Goal: Information Seeking & Learning: Understand process/instructions

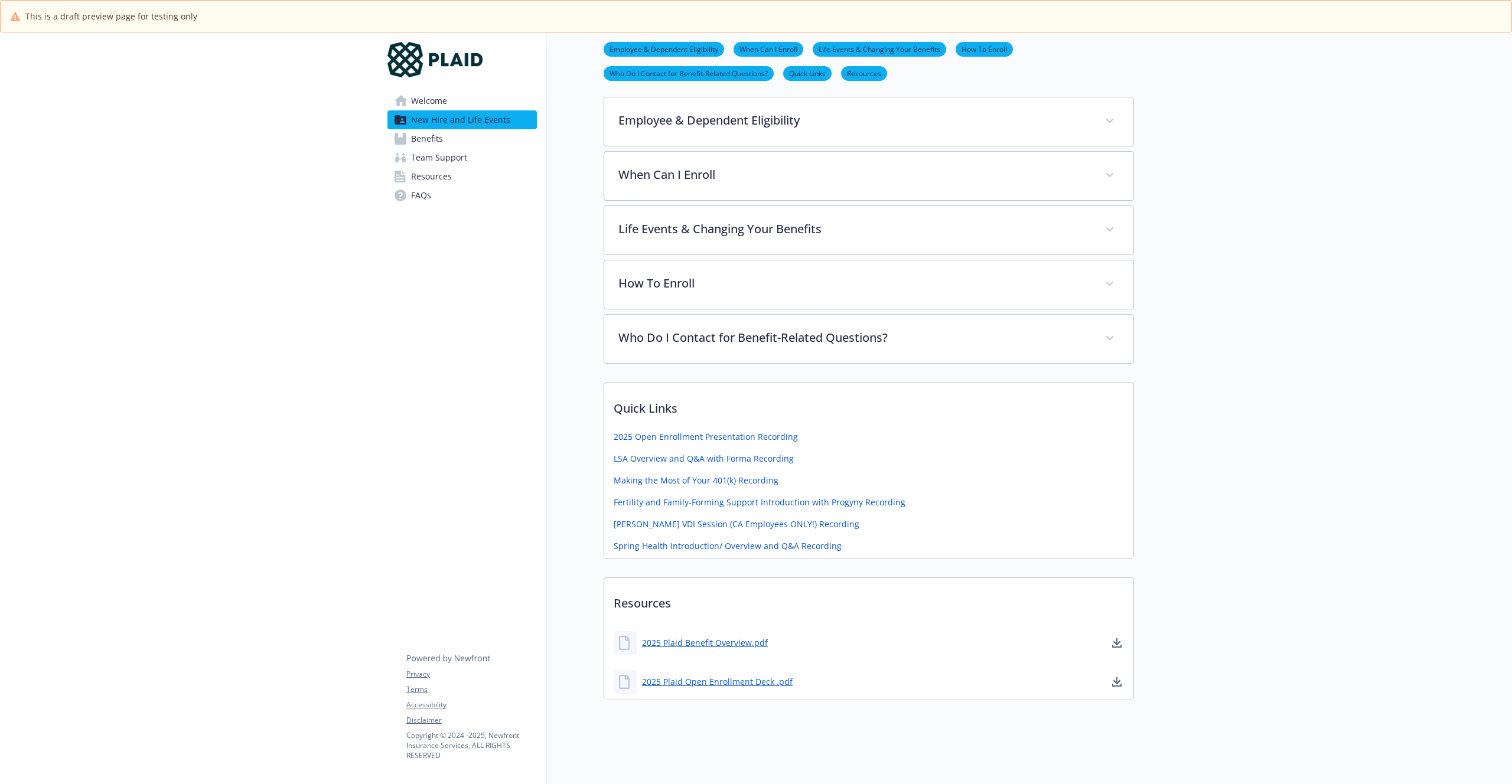
scroll to position [220, 0]
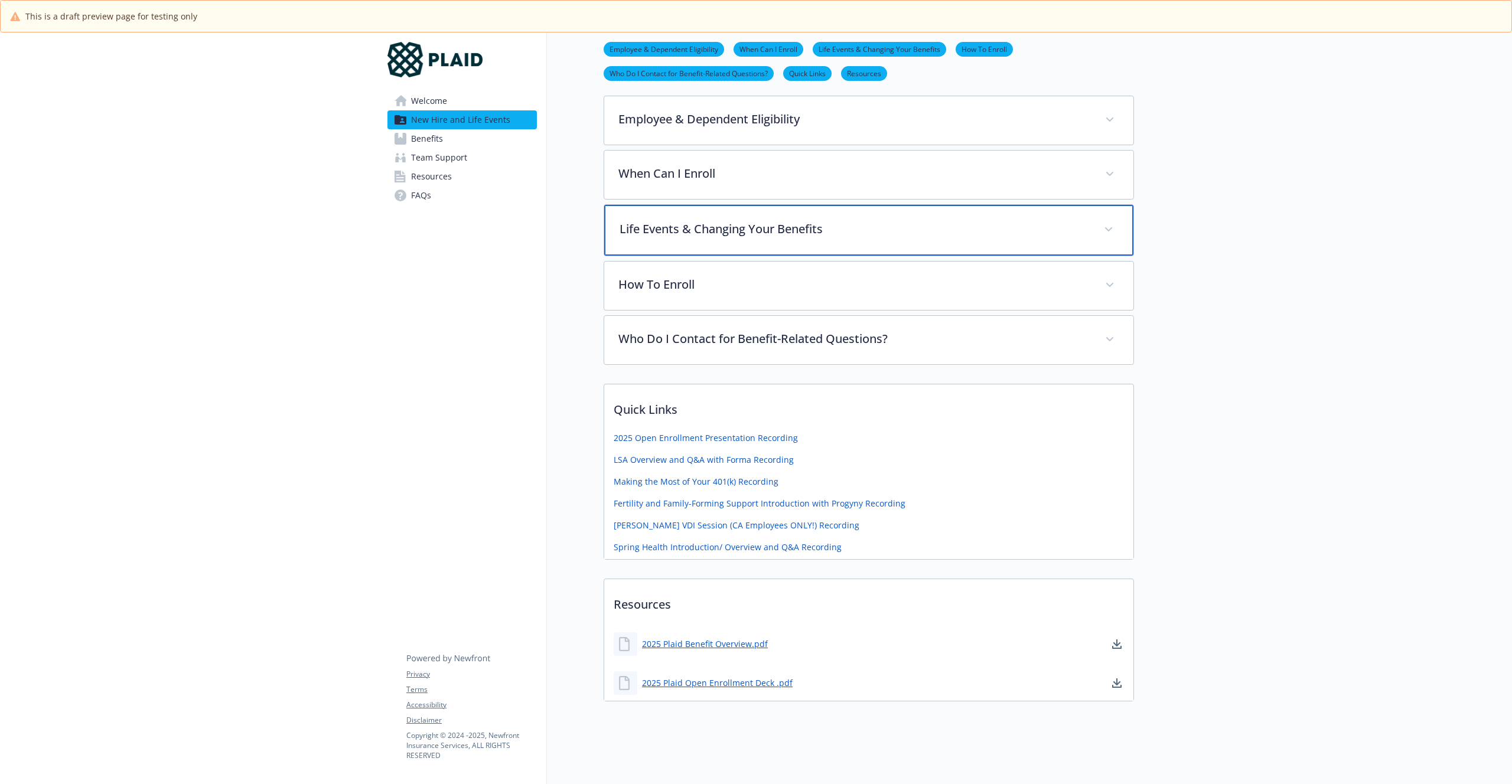
click at [692, 222] on p "Life Events & Changing Your Benefits" at bounding box center [855, 229] width 471 height 18
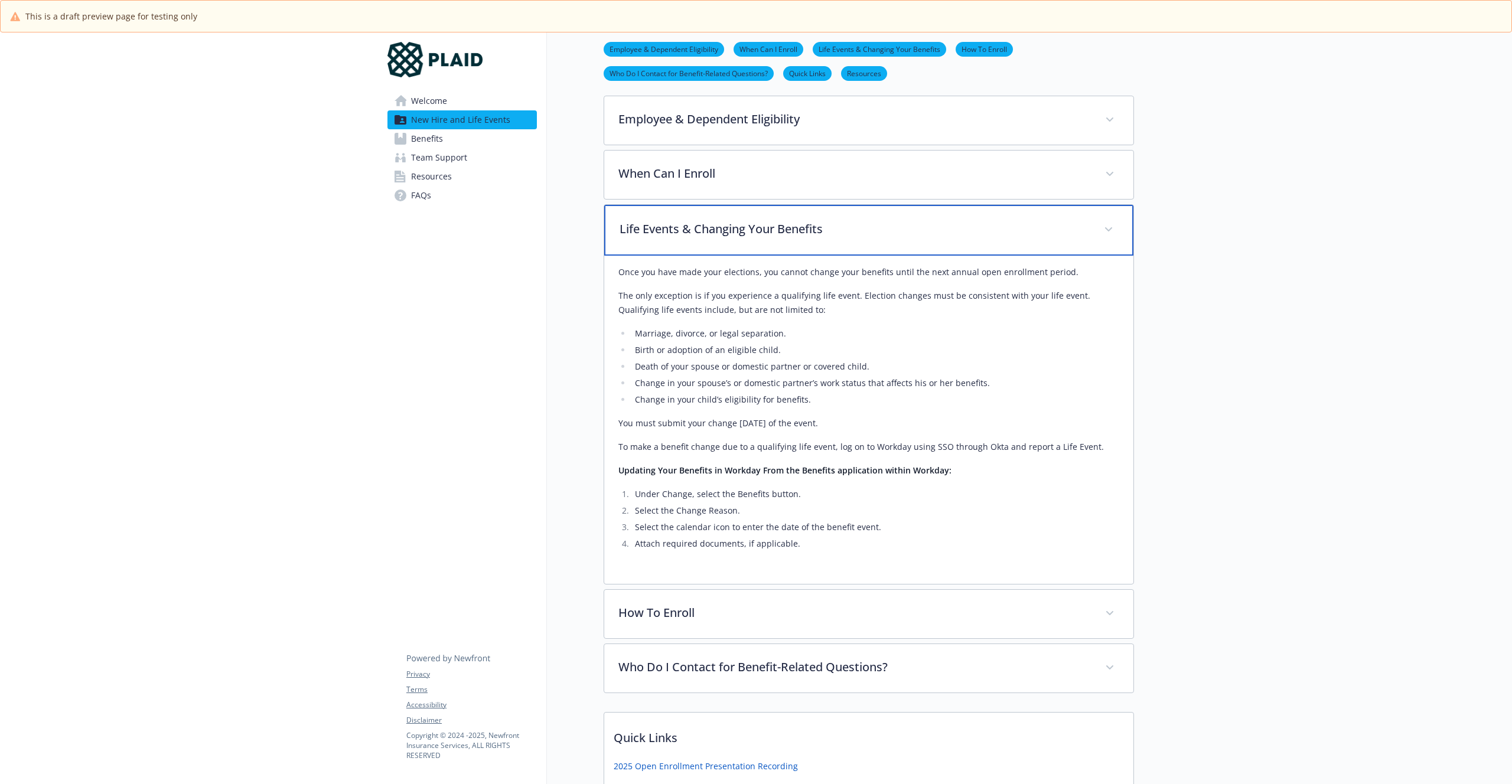
click at [714, 209] on div "Life Events & Changing Your Benefits" at bounding box center [869, 231] width 529 height 51
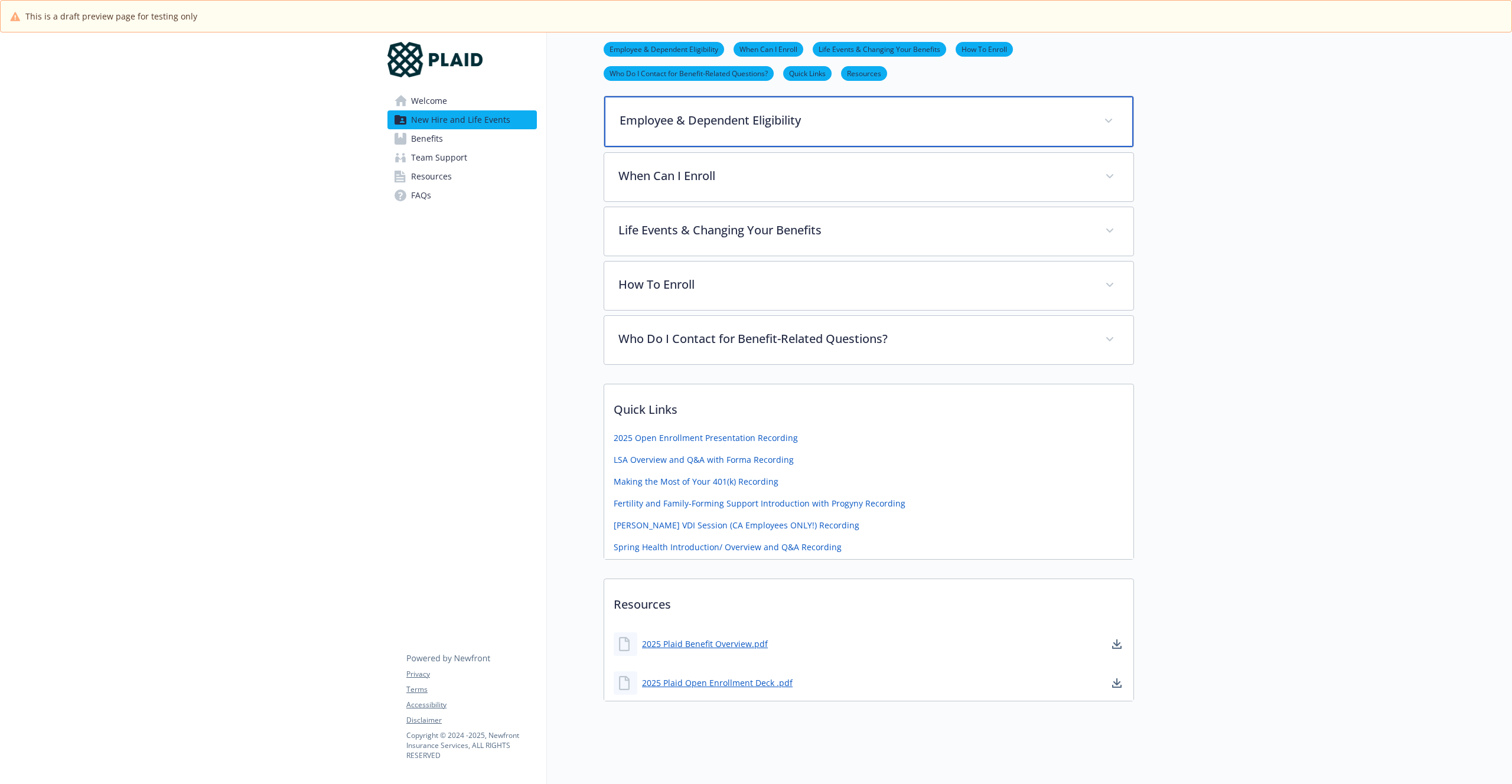
click at [686, 121] on p "Employee & Dependent Eligibility" at bounding box center [855, 120] width 471 height 18
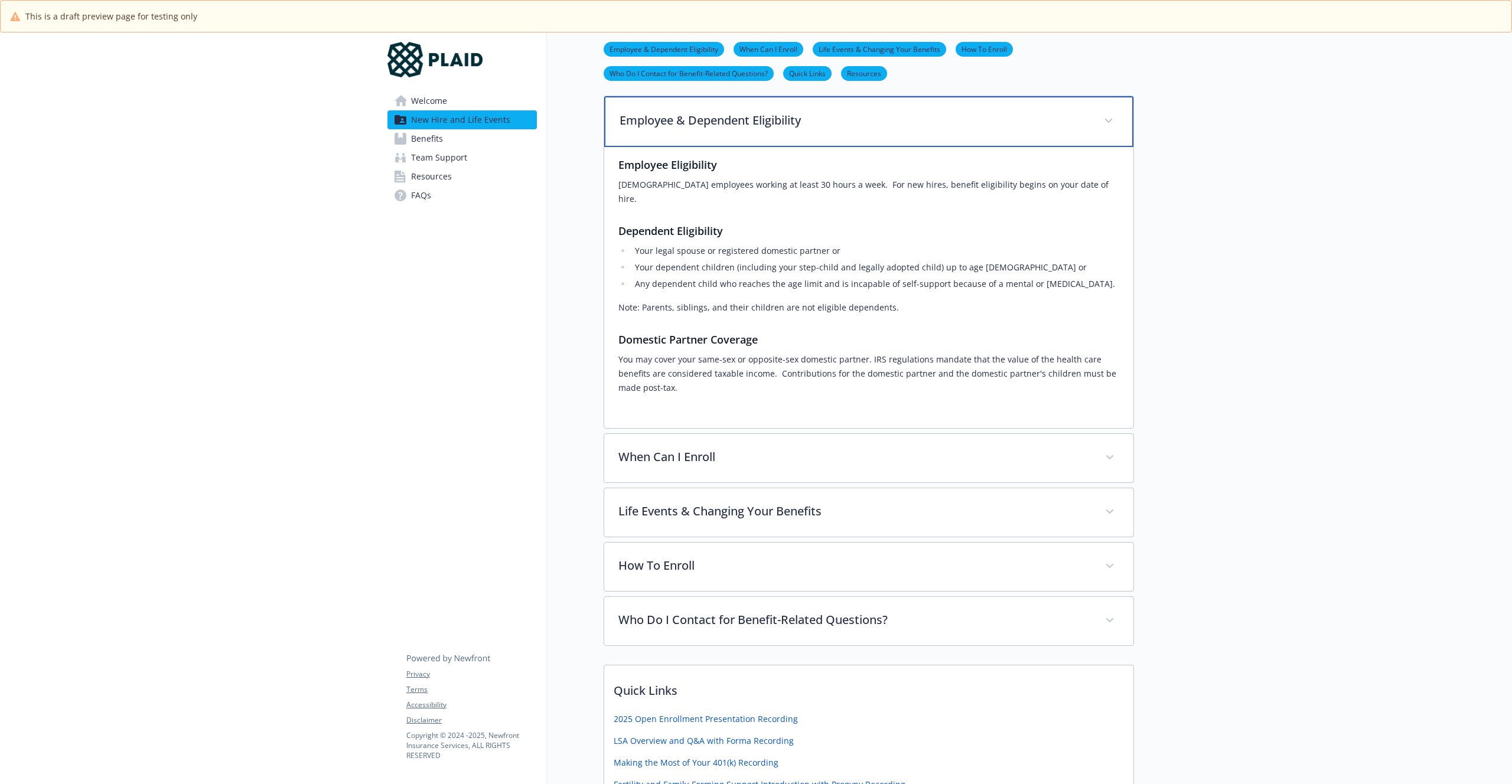
click at [646, 120] on p "Employee & Dependent Eligibility" at bounding box center [855, 120] width 471 height 18
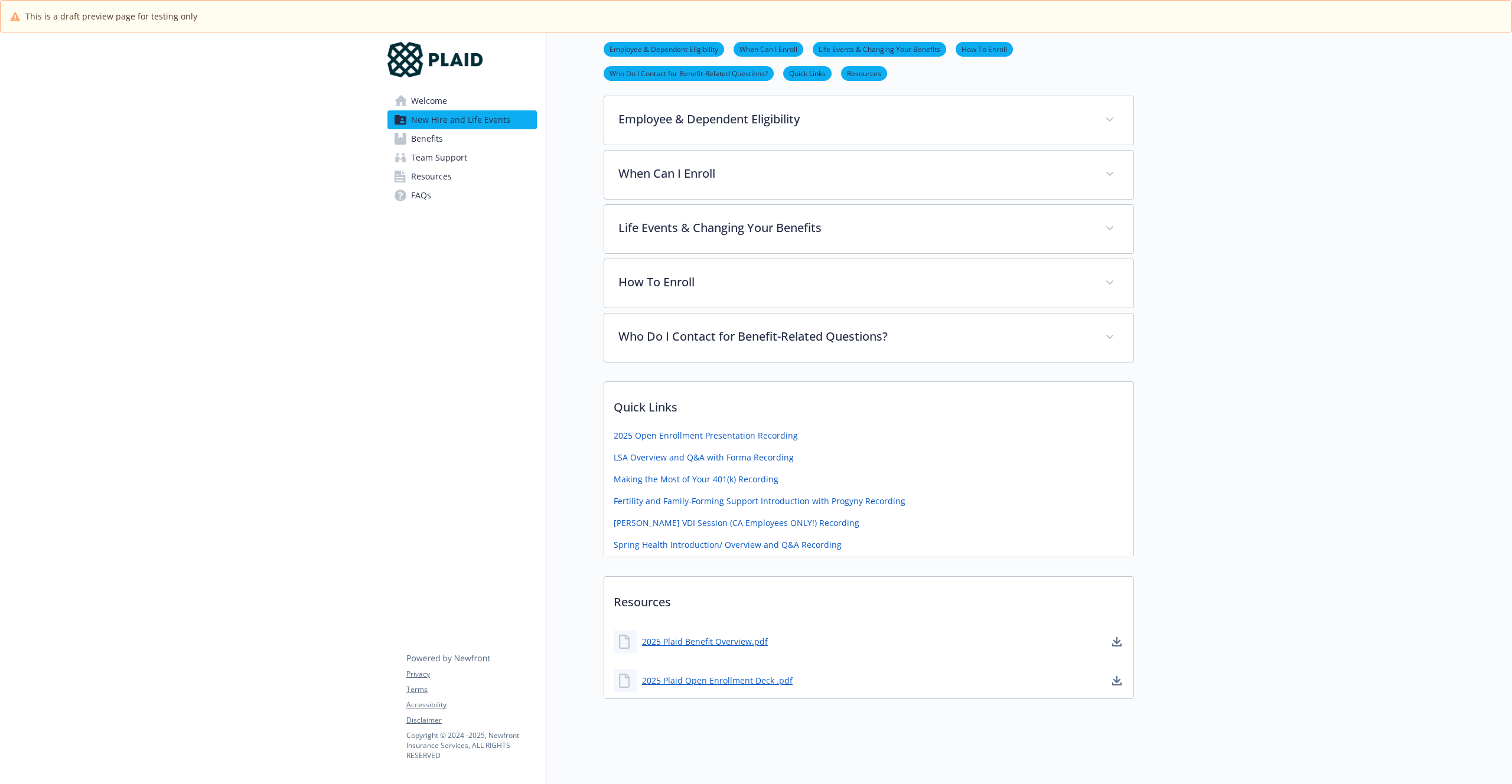
click at [582, 114] on div "New Hire and Life Events Employee & Dependent Eligibility When Can I Enroll Lif…" at bounding box center [840, 262] width 587 height 901
